Goal: Information Seeking & Learning: Understand process/instructions

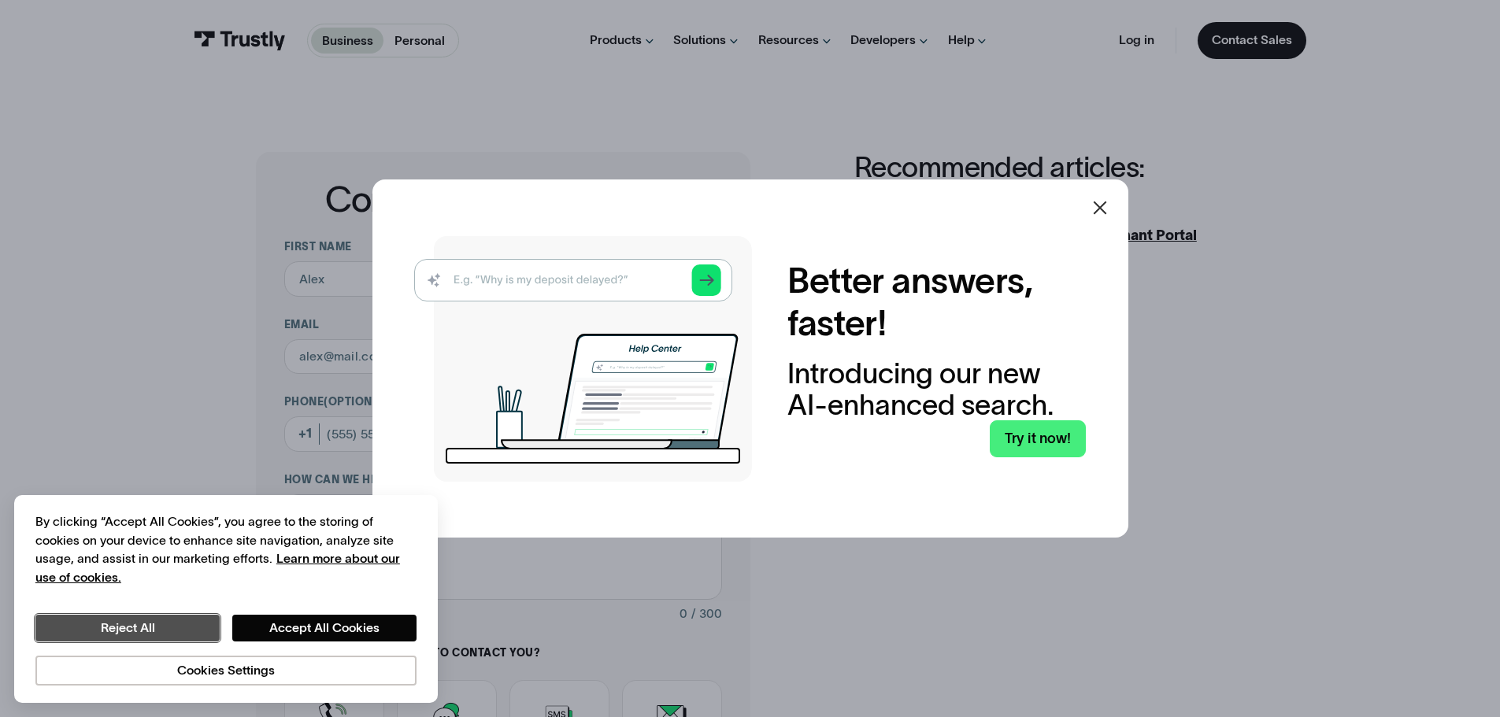
click at [168, 633] on button "Reject All" at bounding box center [127, 628] width 184 height 27
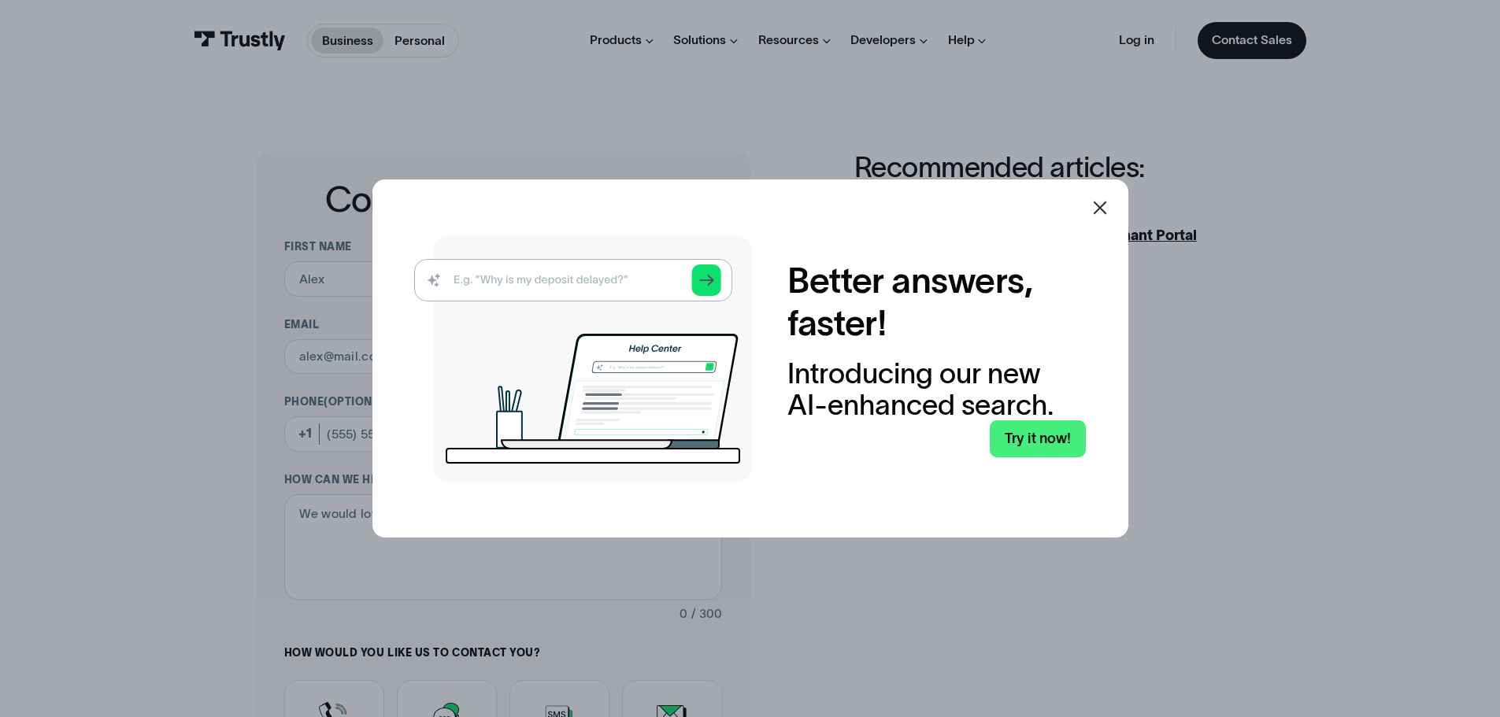
click at [1103, 208] on icon at bounding box center [1100, 207] width 19 height 19
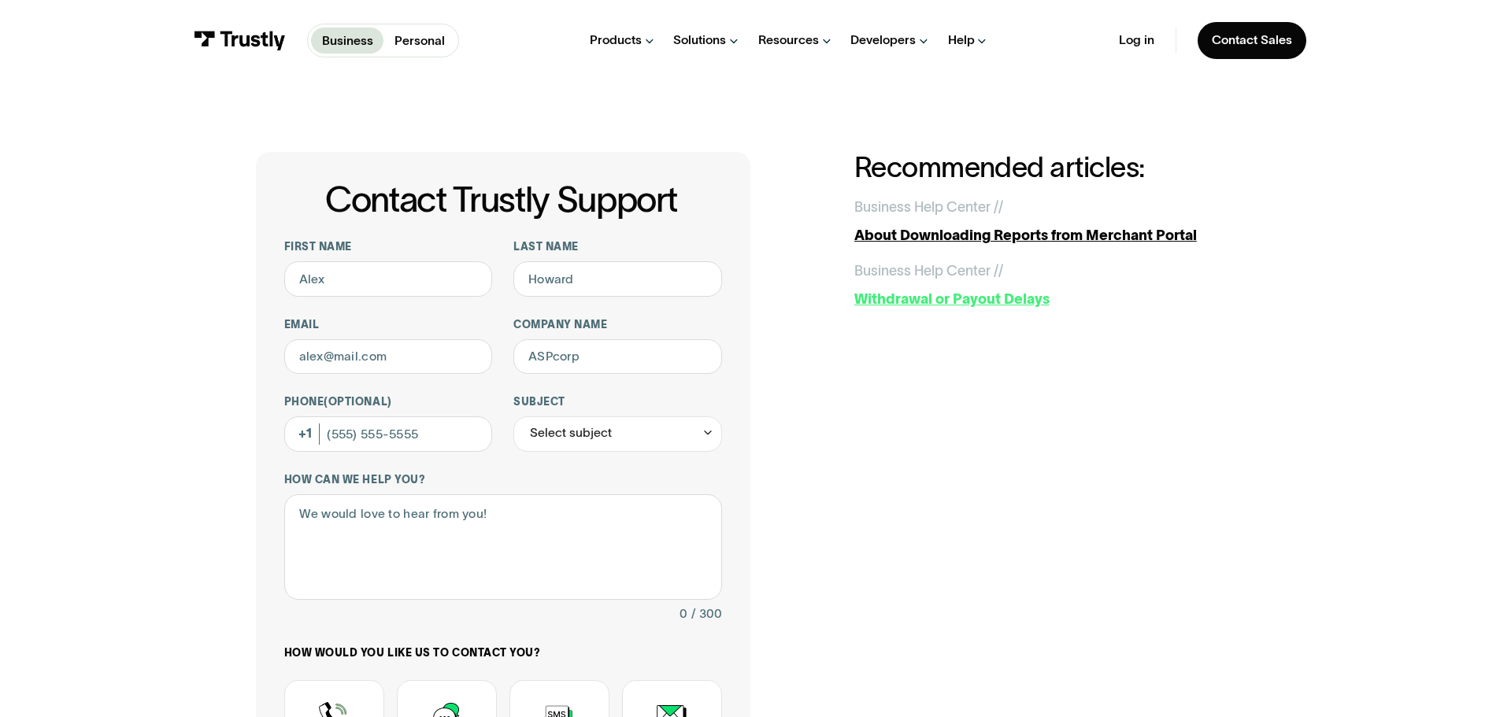
click at [947, 302] on div "Withdrawal or Payout Delays" at bounding box center [1050, 299] width 391 height 21
